Goal: Task Accomplishment & Management: Use online tool/utility

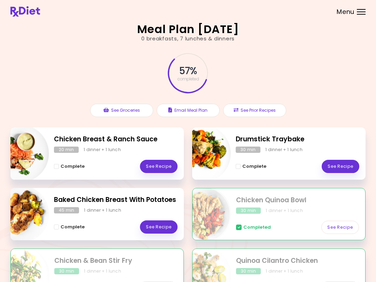
click at [282, 166] on link "See Recipe" at bounding box center [341, 166] width 38 height 13
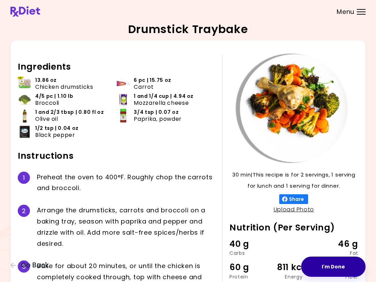
click at [282, 268] on button "I'm Done" at bounding box center [333, 267] width 64 height 20
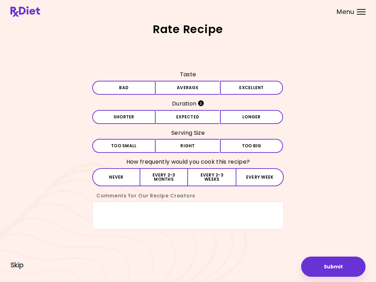
click at [189, 122] on button "Expected" at bounding box center [187, 117] width 63 height 14
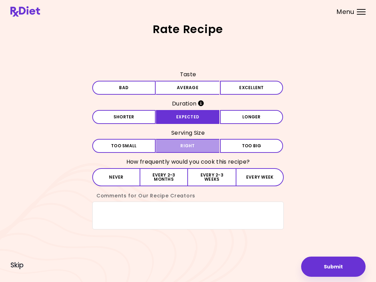
click at [186, 149] on button "Right" at bounding box center [187, 146] width 63 height 14
click at [252, 121] on button "Longer" at bounding box center [251, 117] width 63 height 14
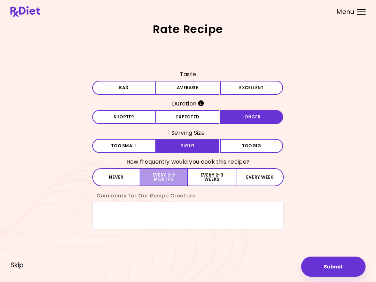
click at [167, 179] on button "Every 2-3 months" at bounding box center [164, 177] width 48 height 18
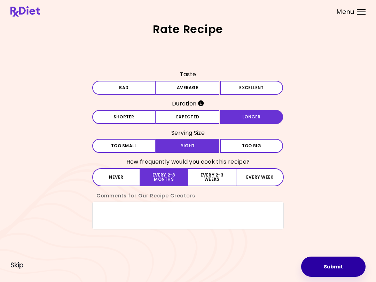
click at [282, 271] on button "Submit" at bounding box center [333, 267] width 64 height 20
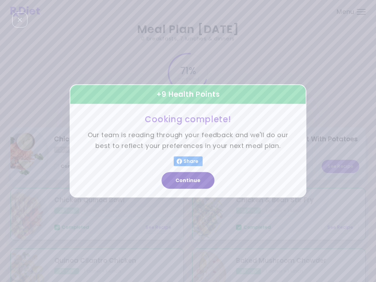
click at [189, 180] on button "Continue" at bounding box center [188, 181] width 53 height 17
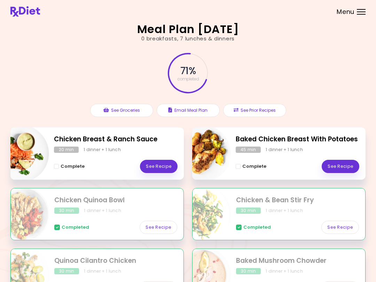
click at [282, 166] on link "See Recipe" at bounding box center [341, 166] width 38 height 13
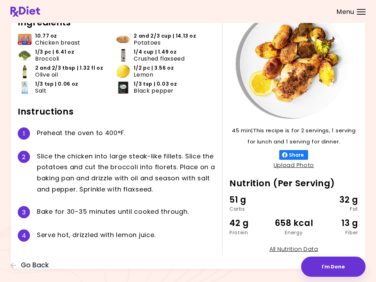
scroll to position [53, 0]
